Goal: Navigation & Orientation: Go to known website

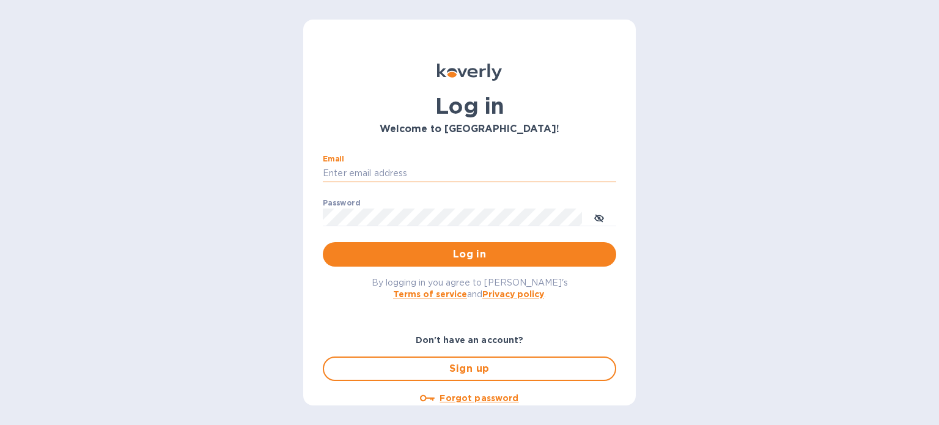
click at [406, 167] on input "Email" at bounding box center [469, 173] width 293 height 18
type input "[PERSON_NAME][EMAIL_ADDRESS][DOMAIN_NAME]"
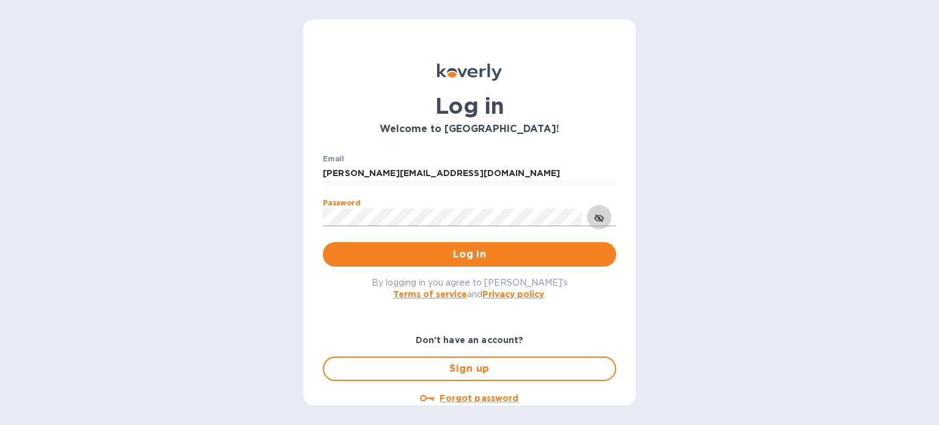
click at [596, 216] on icon "toggle password visibility" at bounding box center [598, 217] width 7 height 7
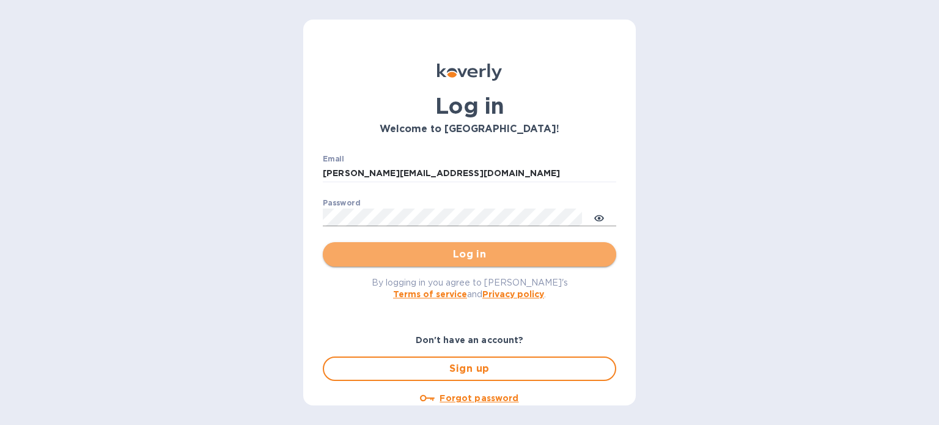
click at [518, 251] on span "Log in" at bounding box center [469, 254] width 274 height 15
